Goal: Information Seeking & Learning: Understand process/instructions

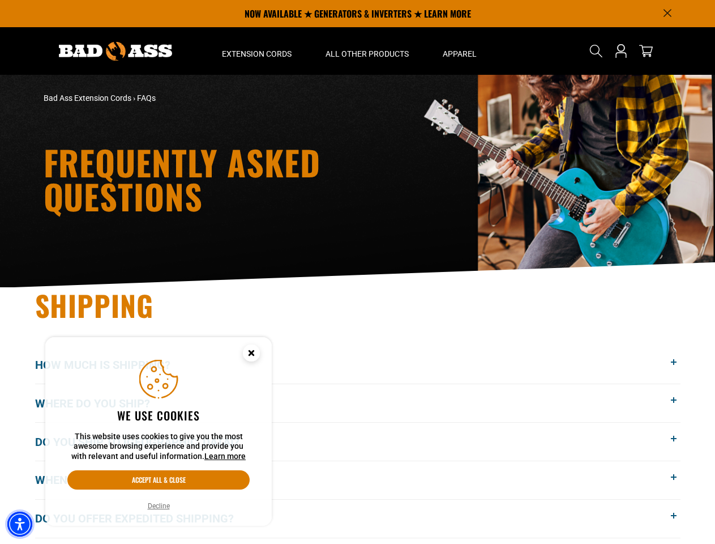
click at [20, 524] on img "Accessibility Menu" at bounding box center [19, 523] width 25 height 25
